Goal: Task Accomplishment & Management: Use online tool/utility

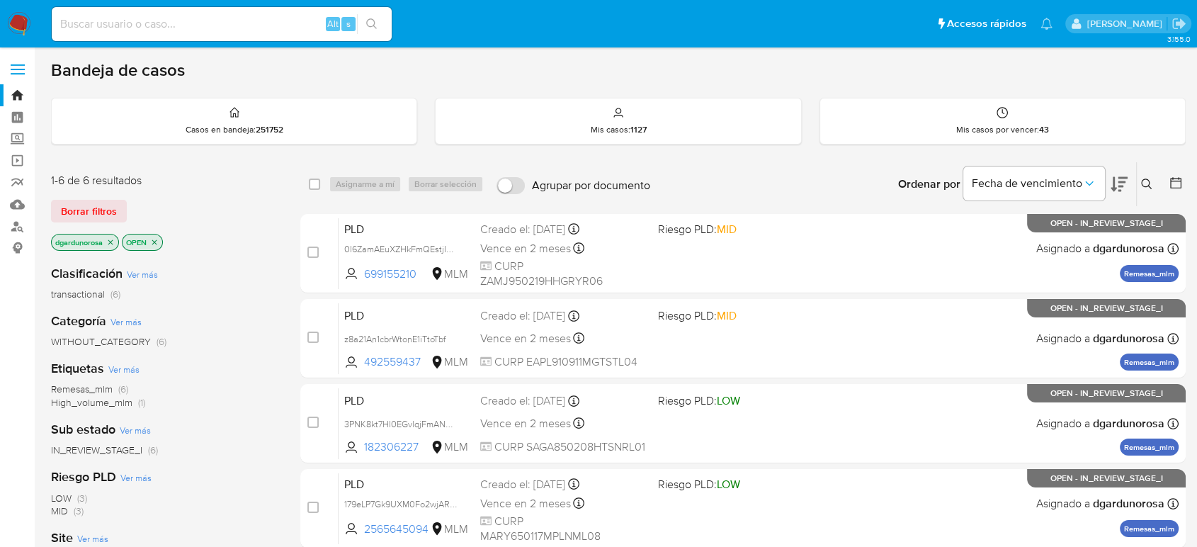
click at [1144, 186] on icon at bounding box center [1146, 183] width 11 height 11
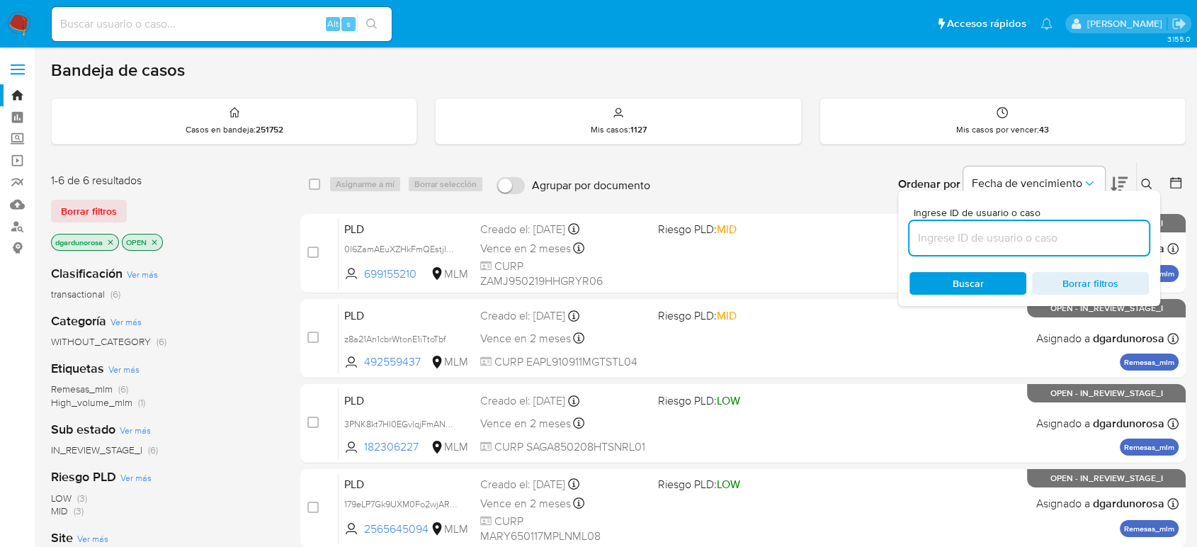
click at [951, 244] on input at bounding box center [1028, 238] width 239 height 18
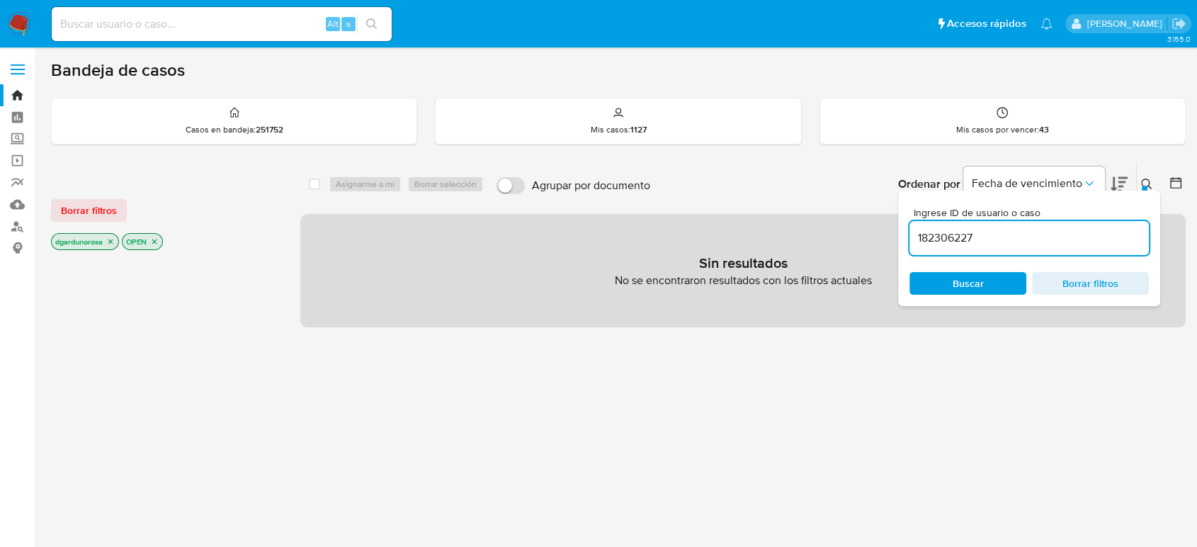
click at [1000, 244] on input "182306227" at bounding box center [1028, 238] width 239 height 18
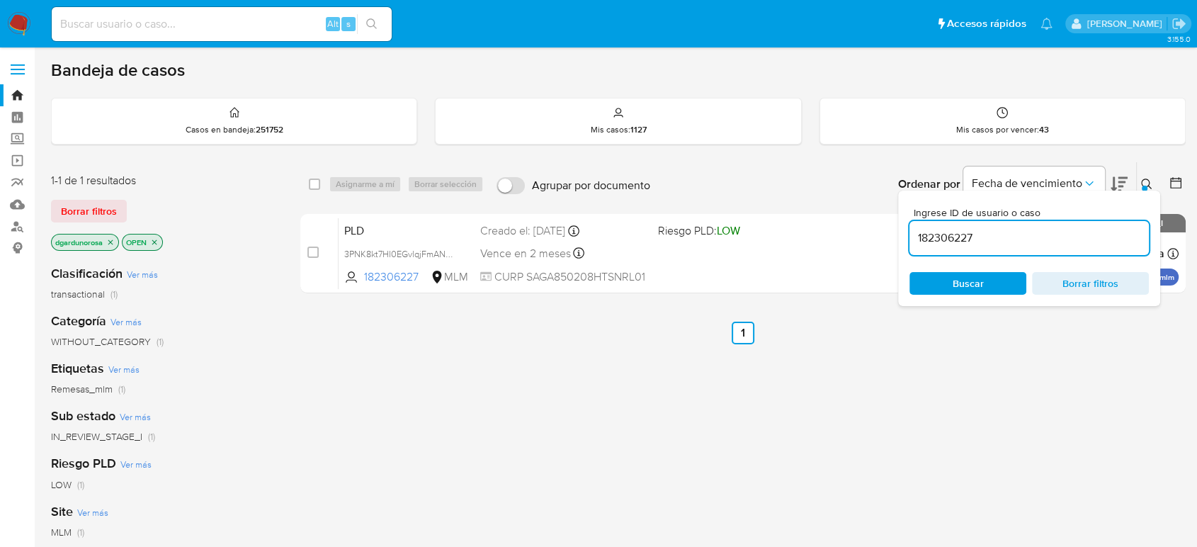
click at [1140, 173] on div "Ingrese ID de usuario o caso 182306227 Buscar Borrar filtros" at bounding box center [1148, 184] width 24 height 44
click at [1151, 178] on icon at bounding box center [1146, 183] width 11 height 11
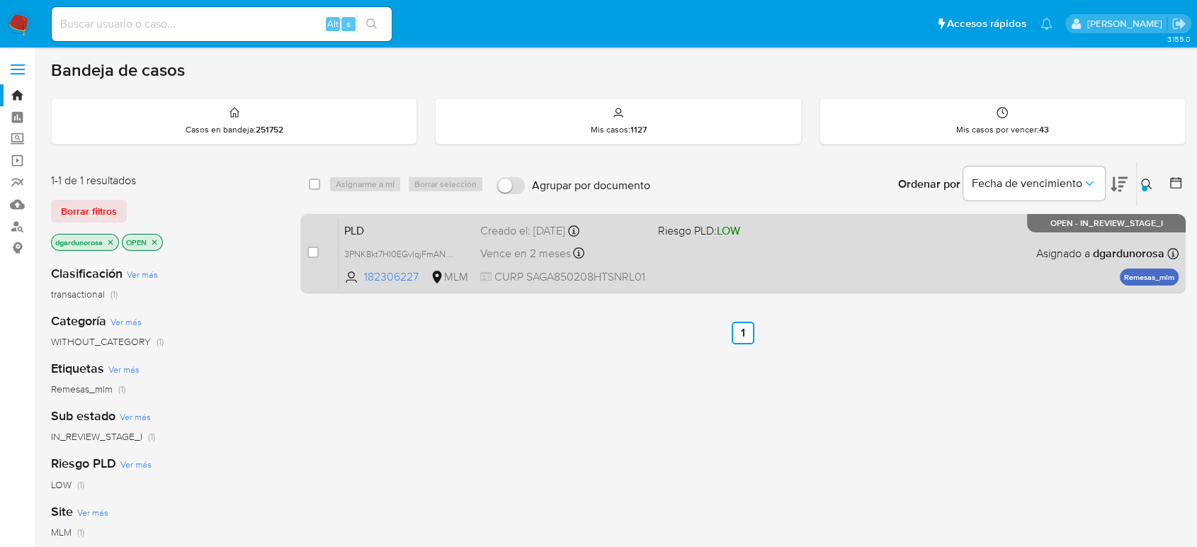
click at [897, 275] on div "PLD 3PNK8kt7HI0EGvlqjFmANVqE 182306227 MLM Riesgo PLD: LOW Creado el: [DATE] Cr…" at bounding box center [759, 253] width 840 height 72
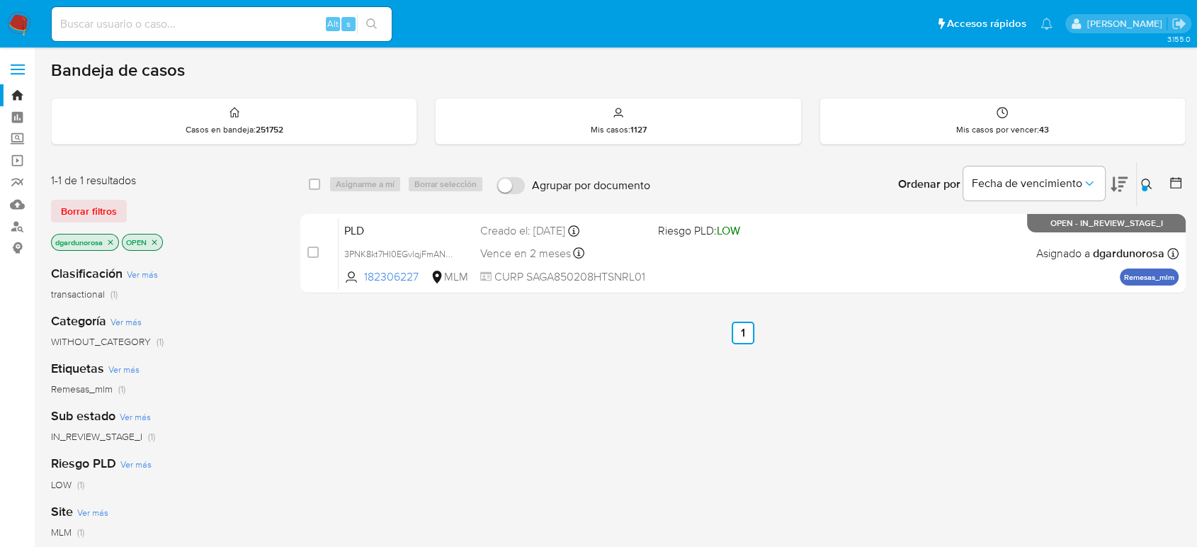
click at [1144, 180] on icon at bounding box center [1146, 183] width 11 height 11
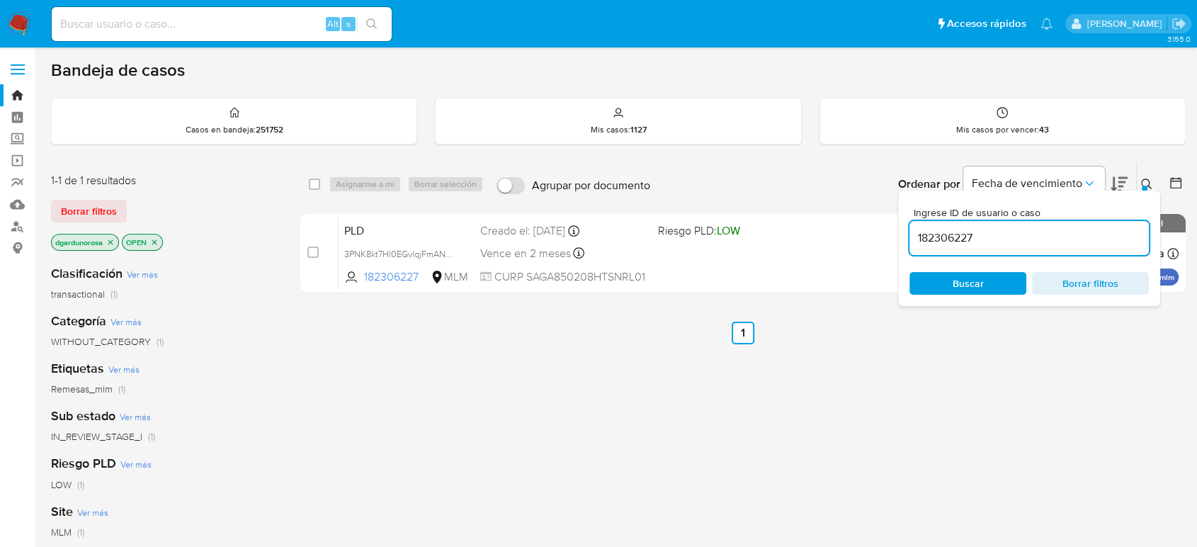
click at [960, 235] on input "182306227" at bounding box center [1028, 238] width 239 height 18
click at [958, 235] on input "182306227" at bounding box center [1028, 238] width 239 height 18
type input "2566795792"
click at [1144, 191] on div "Ingrese ID de usuario o caso 2566795792 Buscar Borrar filtros" at bounding box center [1029, 248] width 262 height 115
click at [1144, 186] on div at bounding box center [1145, 189] width 6 height 6
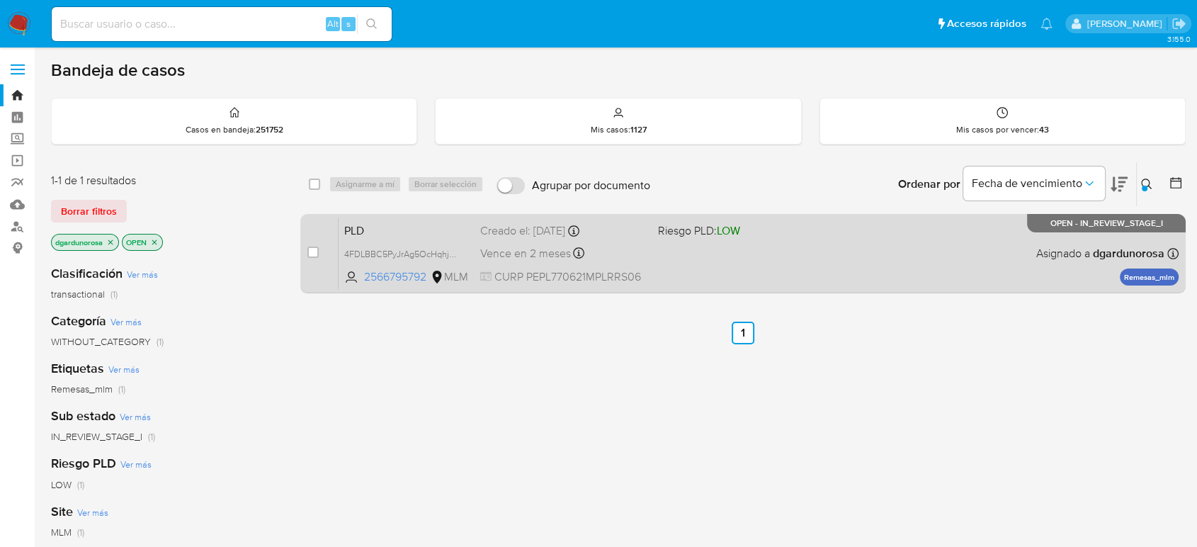
click at [961, 254] on div "PLD 4FDLBBC5PyJrAg5OcHqhjmGB 2566795792 MLM Riesgo PLD: LOW Creado el: [DATE] C…" at bounding box center [759, 253] width 840 height 72
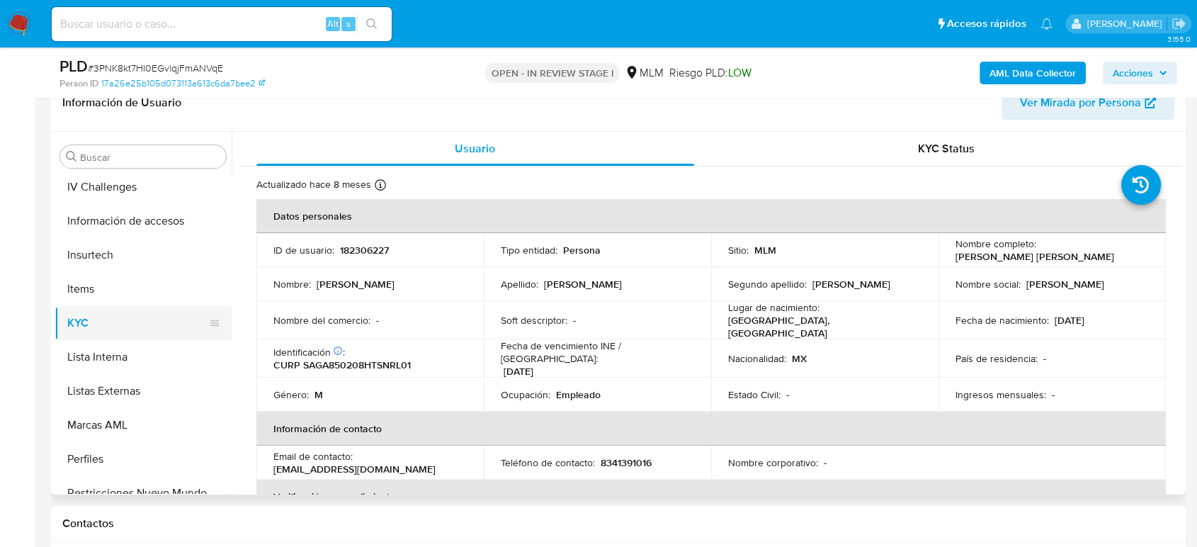
scroll to position [520, 0]
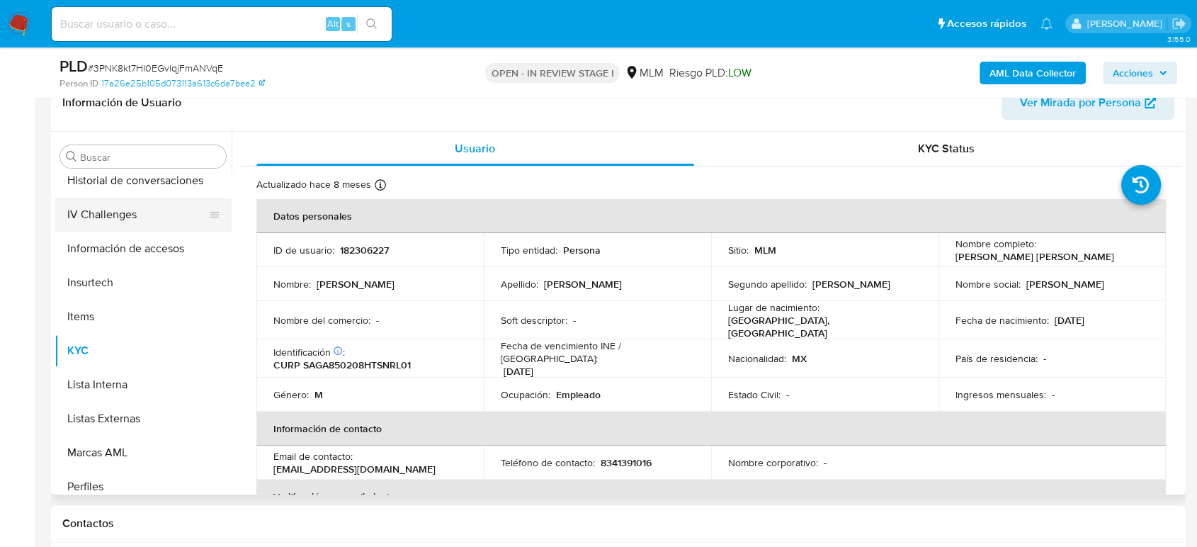
select select "10"
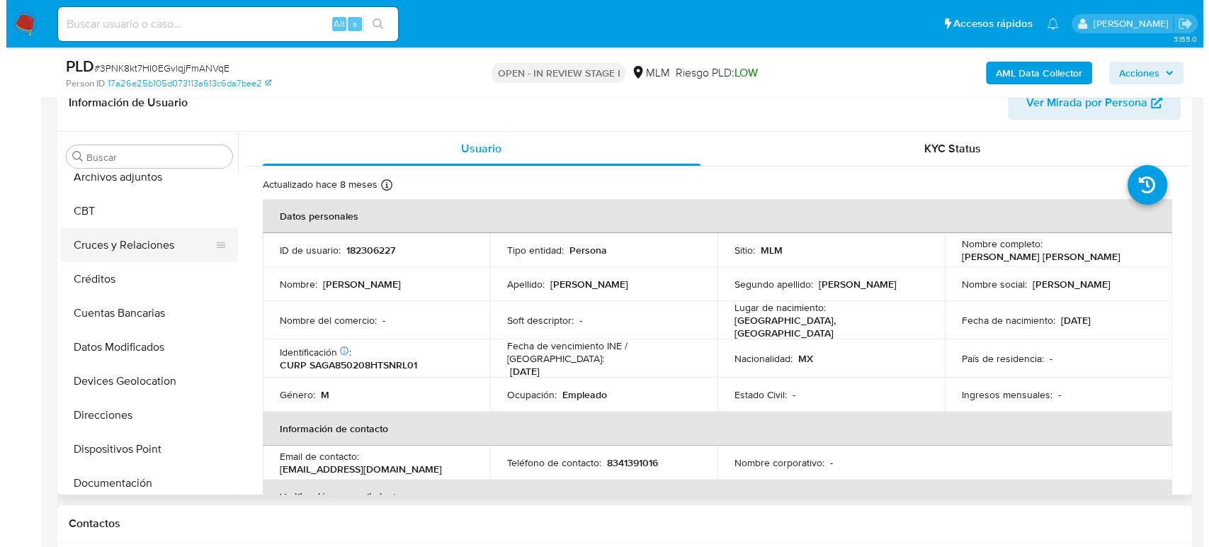
scroll to position [0, 0]
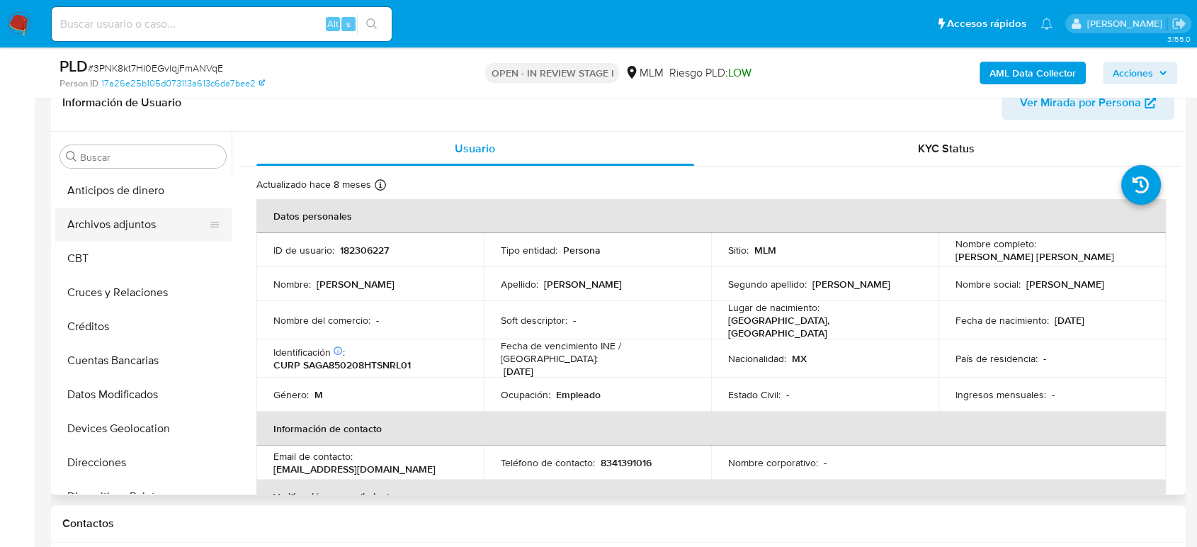
click at [130, 239] on button "Archivos adjuntos" at bounding box center [138, 225] width 166 height 34
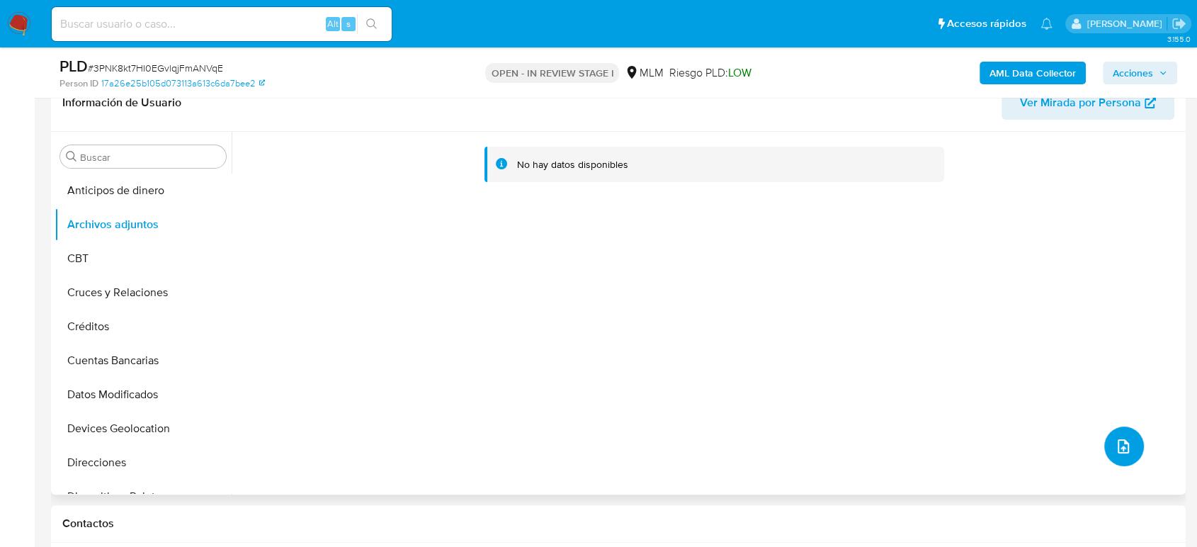
click at [1104, 445] on button "upload-file" at bounding box center [1124, 446] width 40 height 40
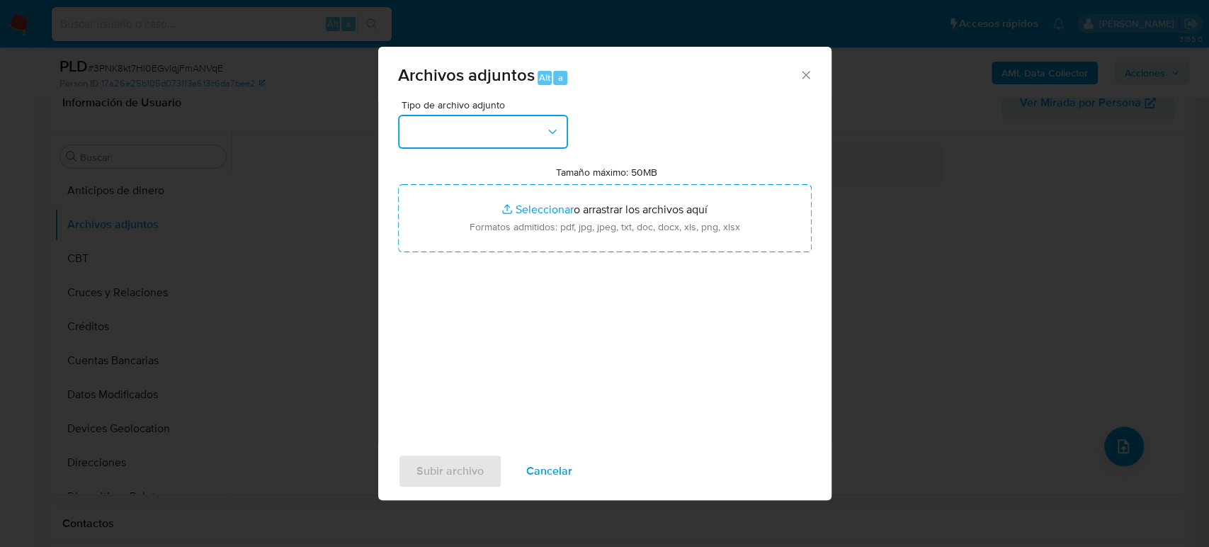
click at [482, 130] on button "button" at bounding box center [483, 132] width 170 height 34
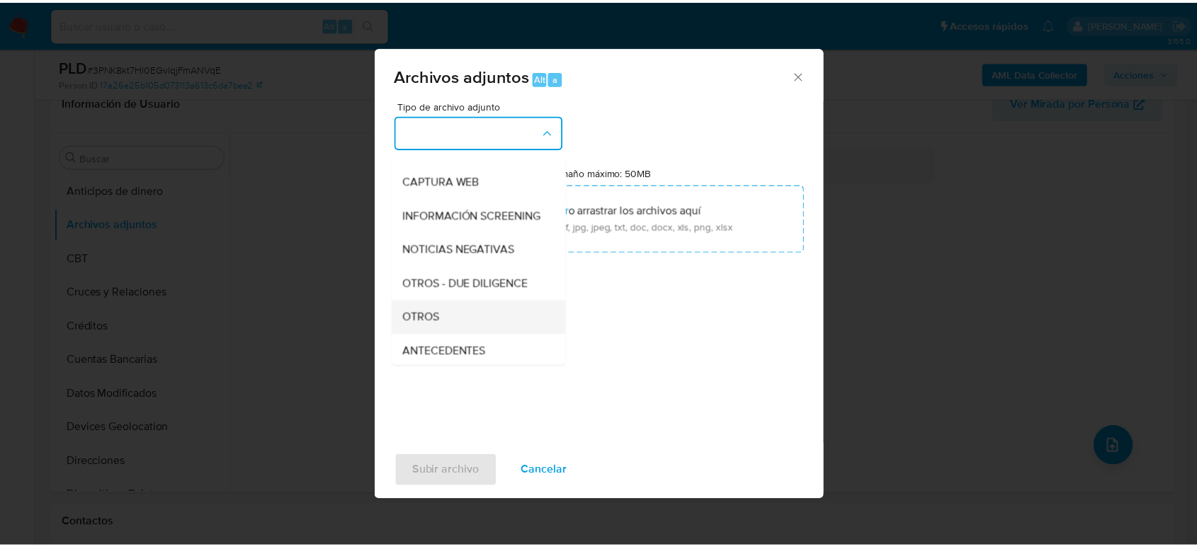
scroll to position [157, 0]
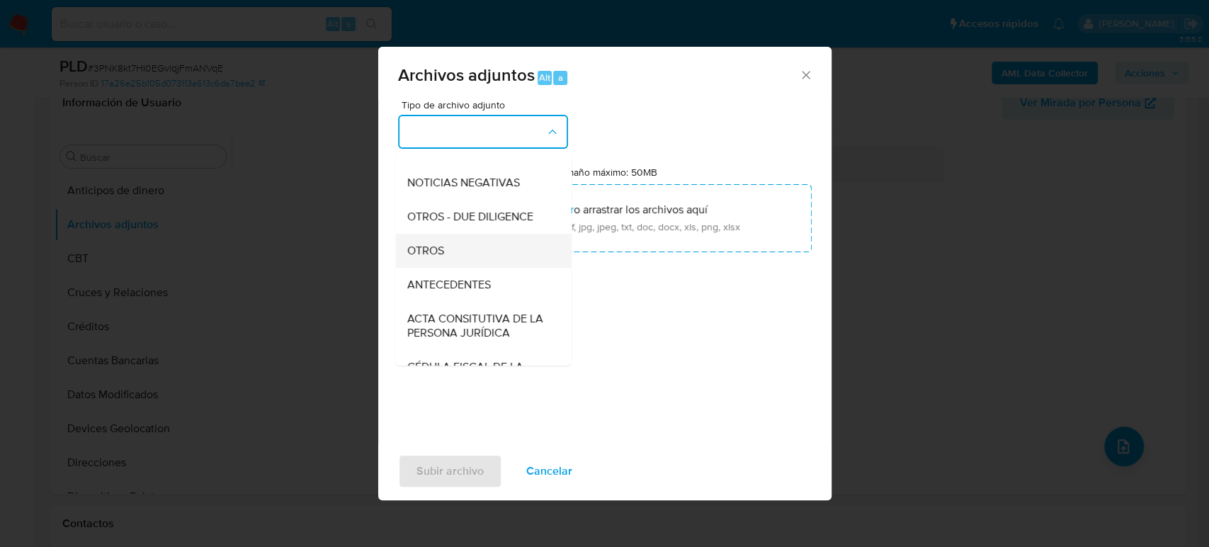
click at [460, 265] on div "OTROS" at bounding box center [479, 251] width 144 height 34
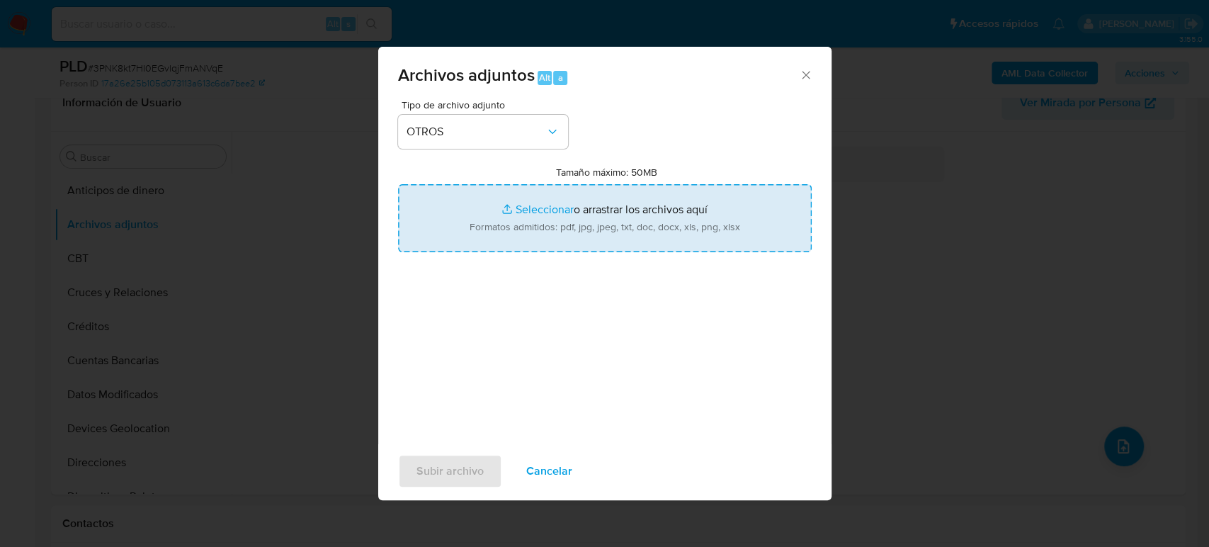
type input "C:\fakepath\182306227_Jose Sanchez_Julio2025.pdf"
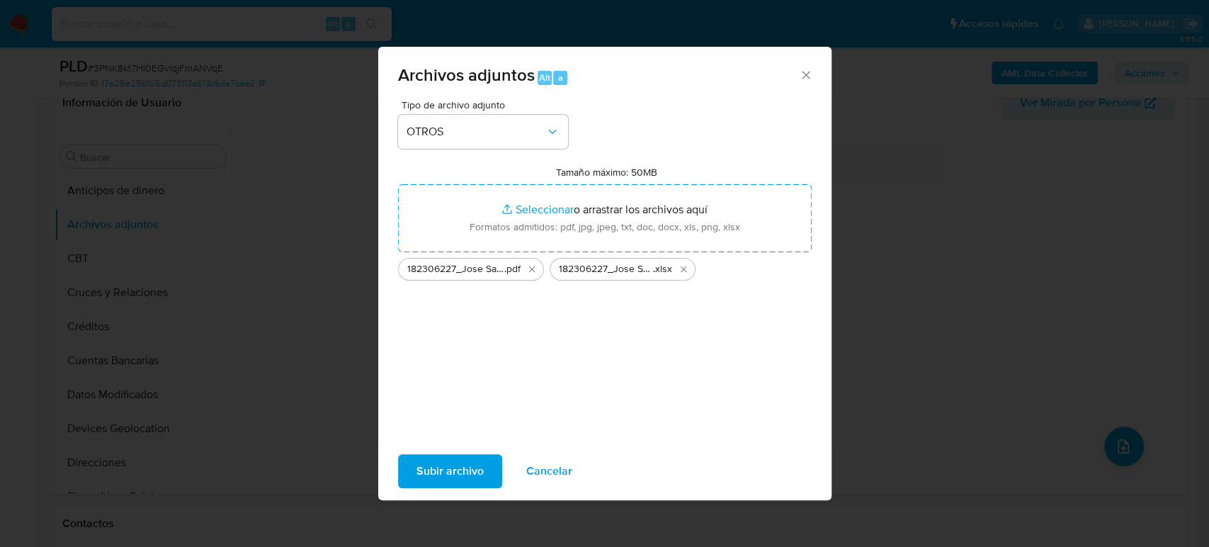
click at [419, 471] on span "Subir archivo" at bounding box center [449, 470] width 67 height 31
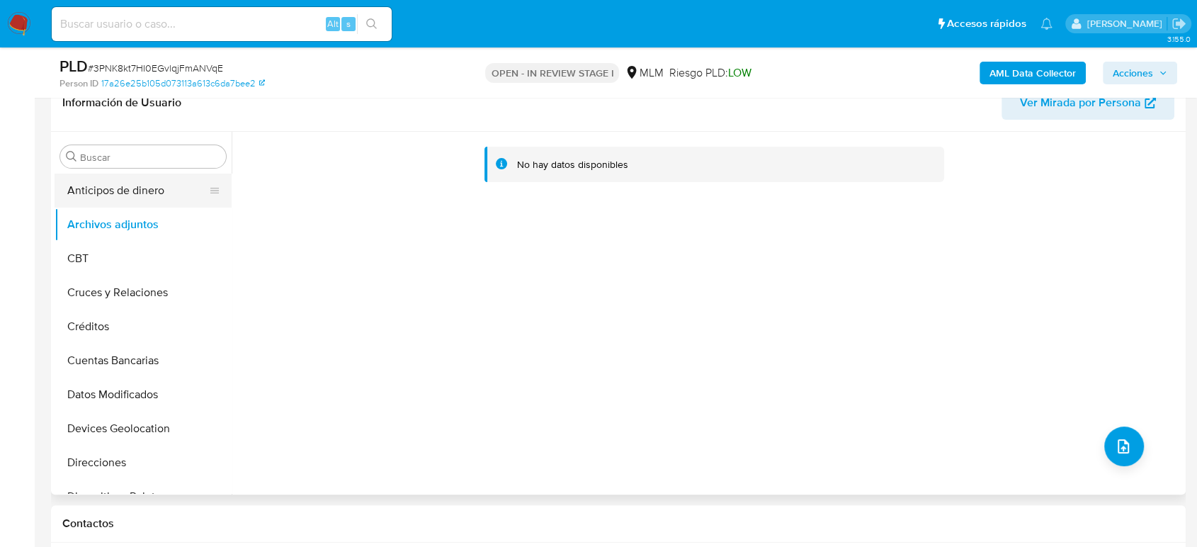
click at [120, 196] on button "Anticipos de dinero" at bounding box center [138, 191] width 166 height 34
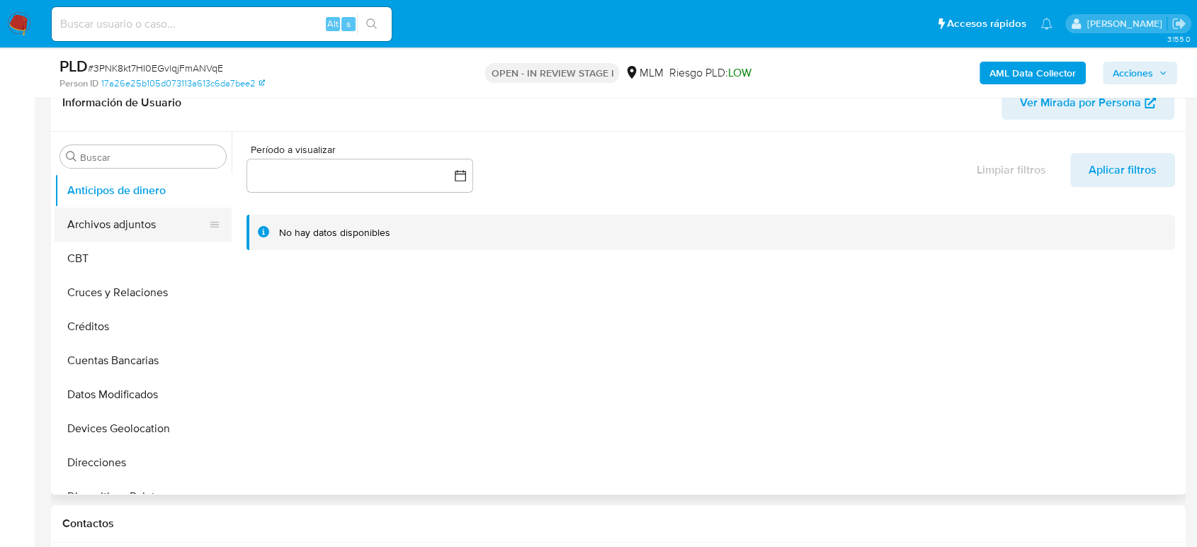
click at [125, 238] on button "Archivos adjuntos" at bounding box center [138, 225] width 166 height 34
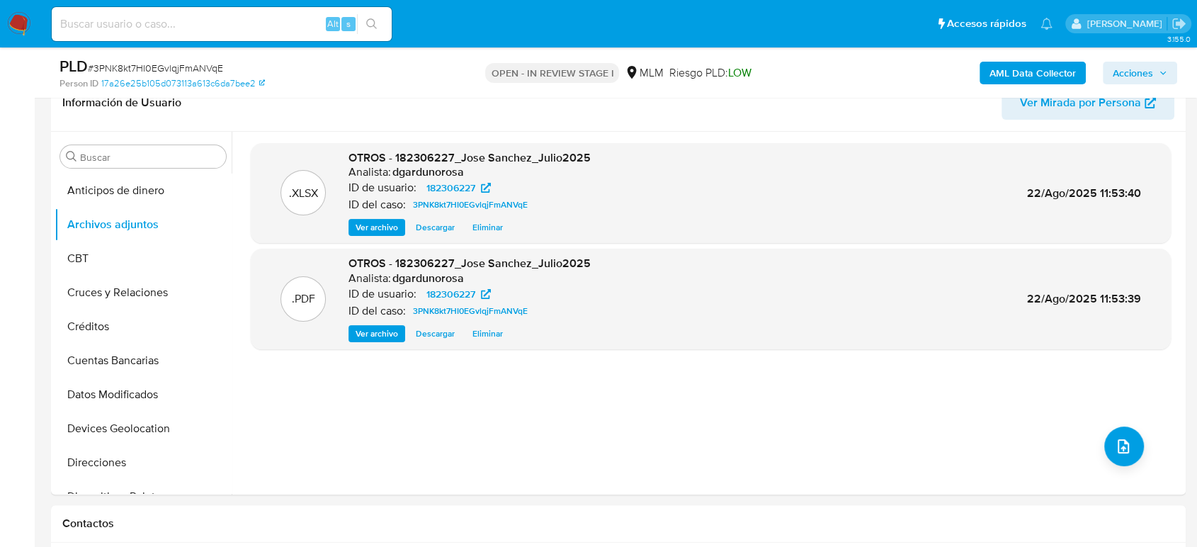
click at [1147, 68] on span "Acciones" at bounding box center [1133, 73] width 40 height 23
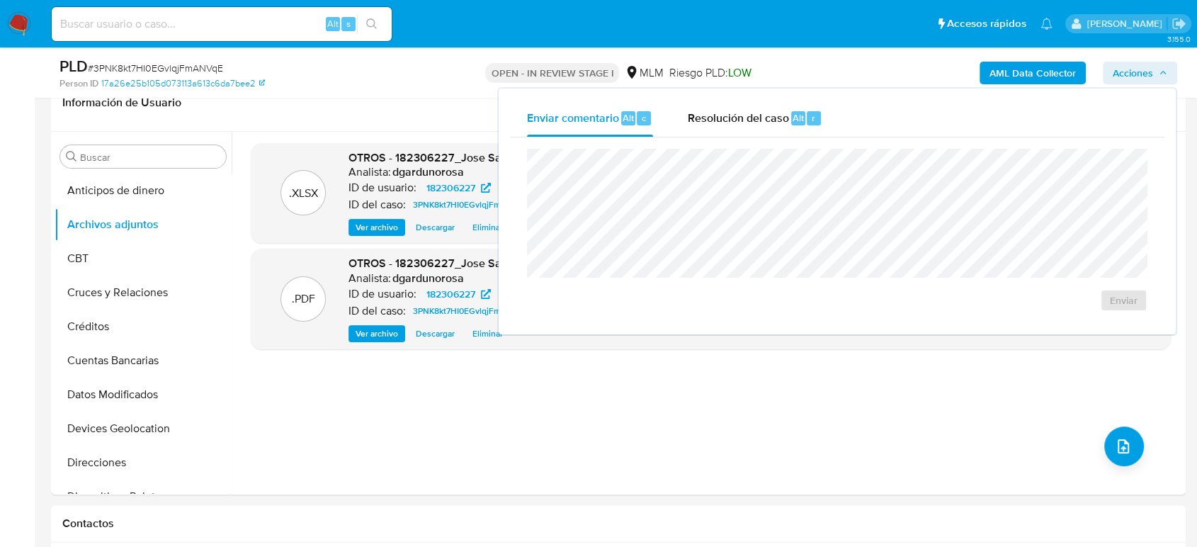
click at [771, 146] on div "Enviar" at bounding box center [837, 230] width 654 height 186
click at [751, 130] on div "Resolución del caso Alt r" at bounding box center [754, 118] width 135 height 37
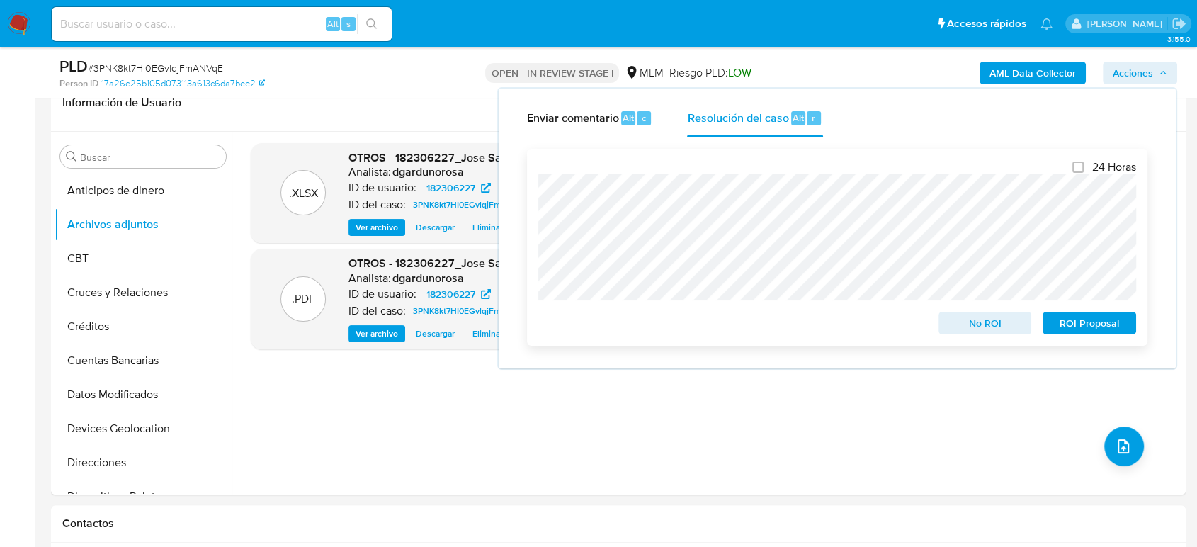
click at [968, 328] on span "No ROI" at bounding box center [985, 323] width 74 height 20
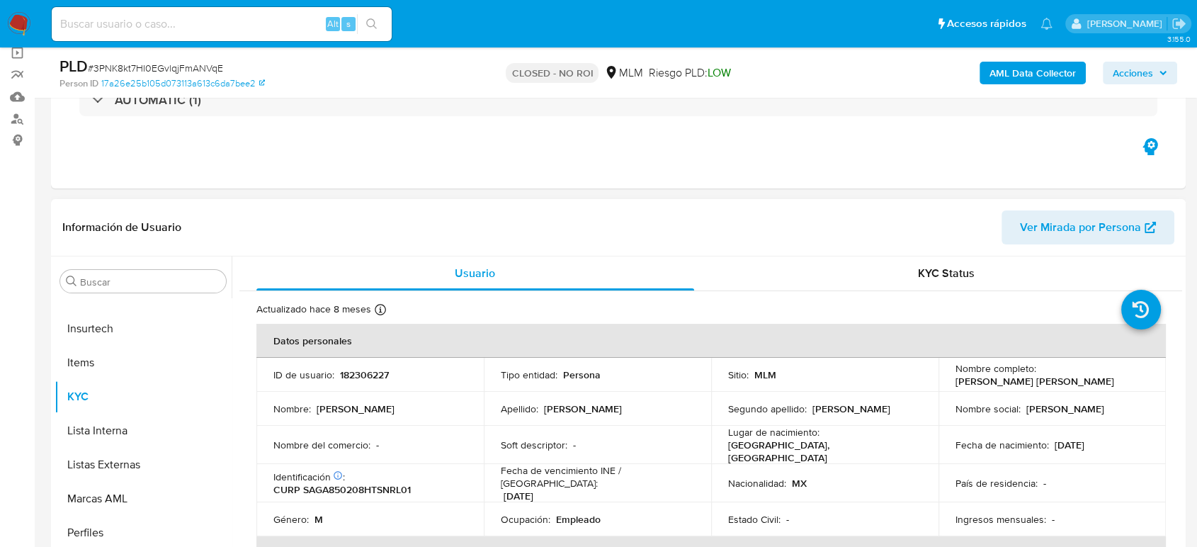
scroll to position [157, 0]
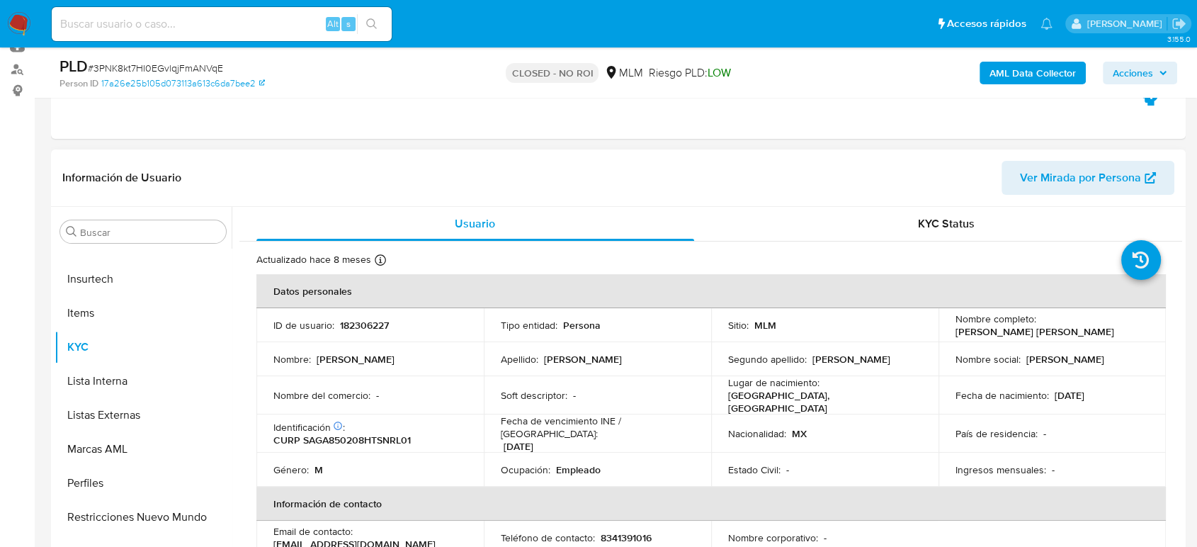
select select "10"
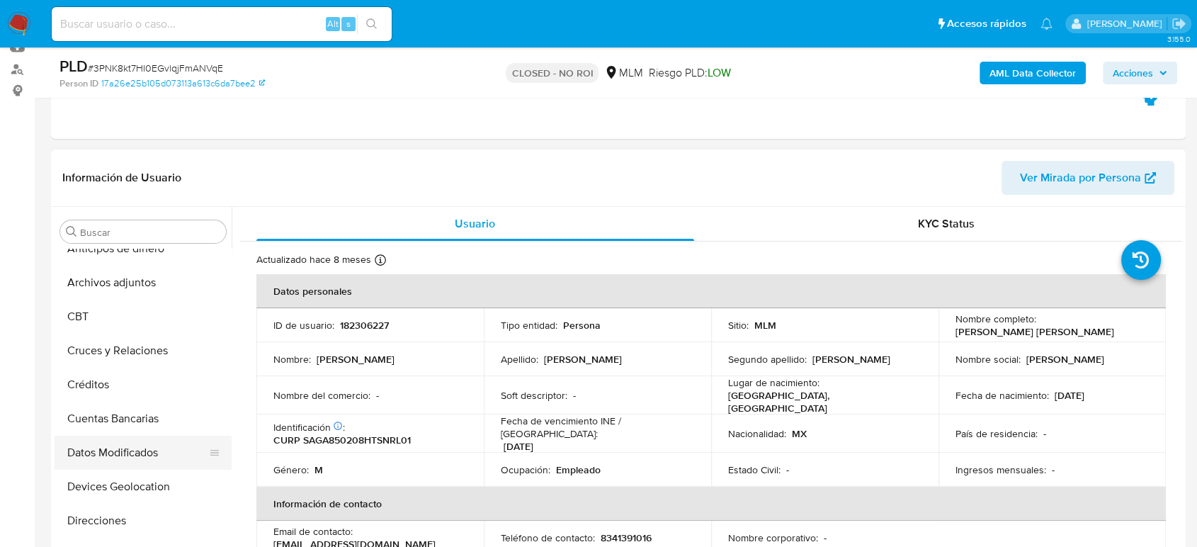
scroll to position [0, 0]
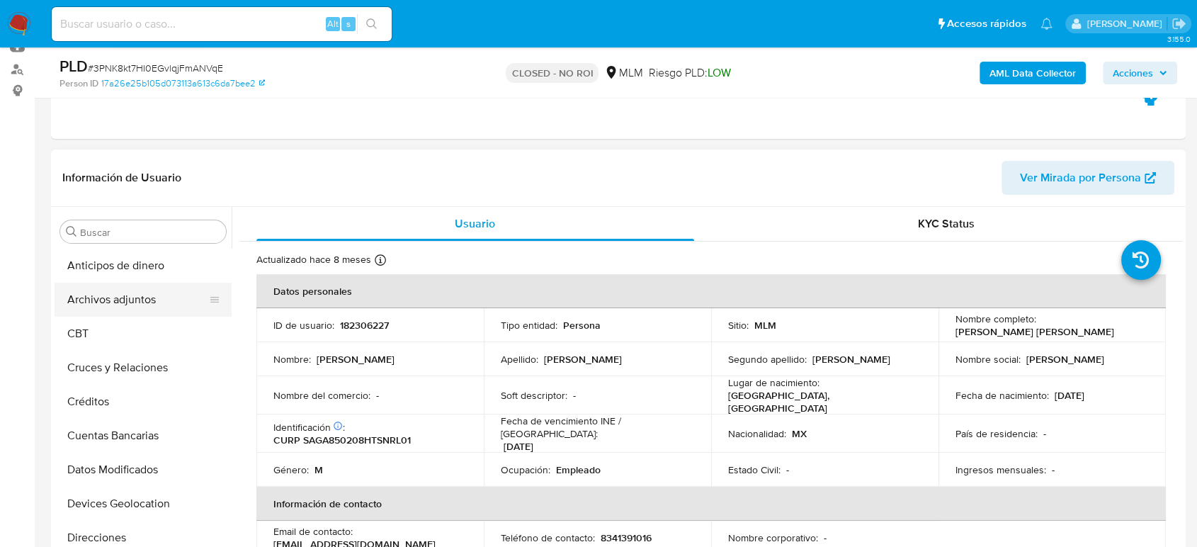
click at [110, 305] on button "Archivos adjuntos" at bounding box center [138, 300] width 166 height 34
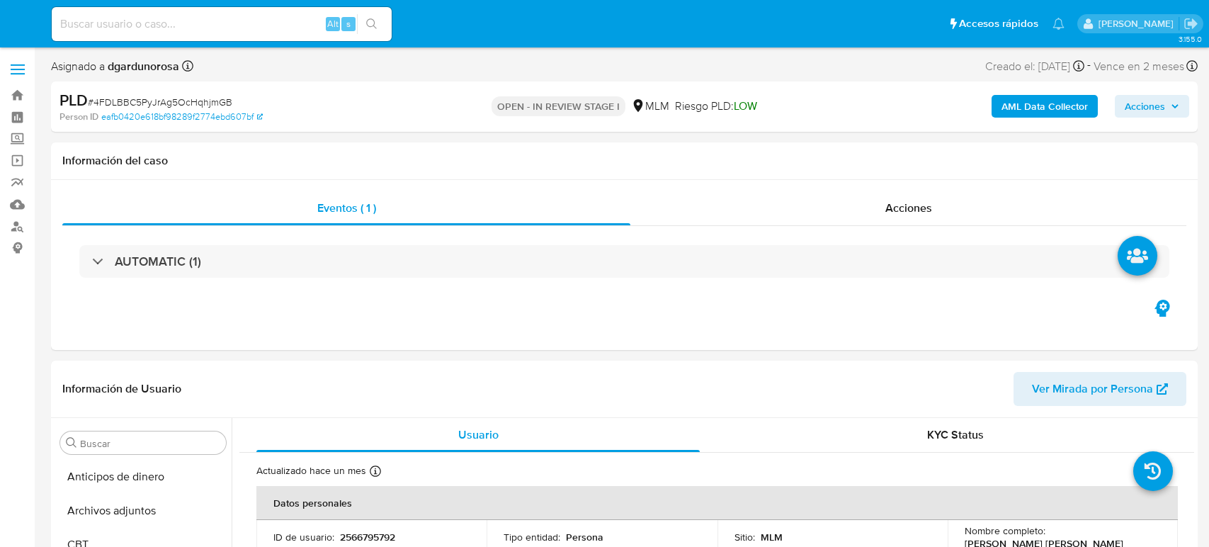
select select "10"
